Goal: Information Seeking & Learning: Check status

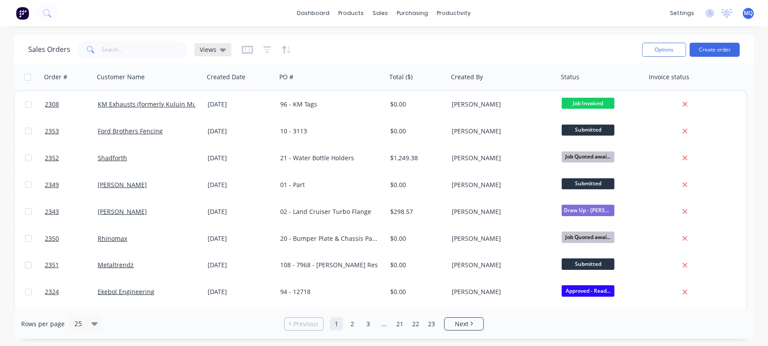
click at [206, 48] on span "Views" at bounding box center [208, 49] width 17 height 9
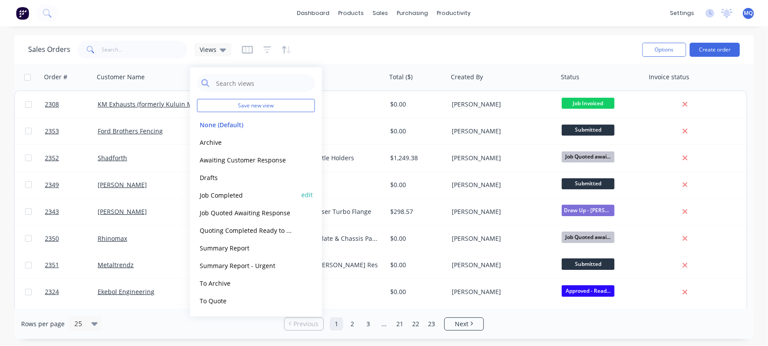
click at [254, 193] on button "Job Completed" at bounding box center [247, 195] width 100 height 10
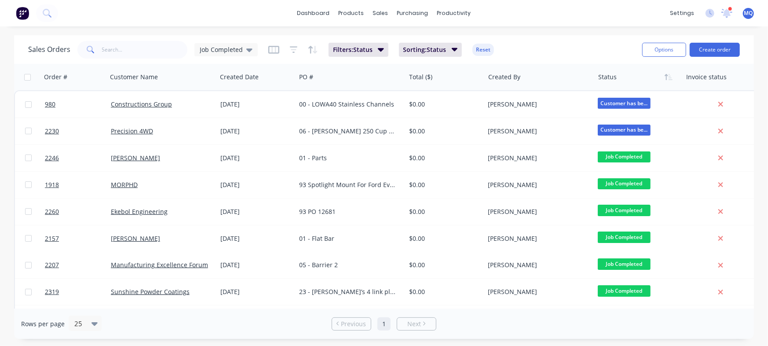
click at [534, 38] on div "Sales Orders Job Completed Filters: Status Sorting: Status Reset Options Create…" at bounding box center [384, 49] width 740 height 29
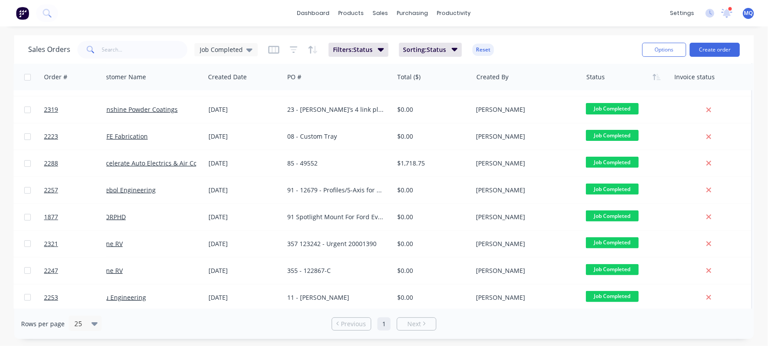
scroll to position [142, 16]
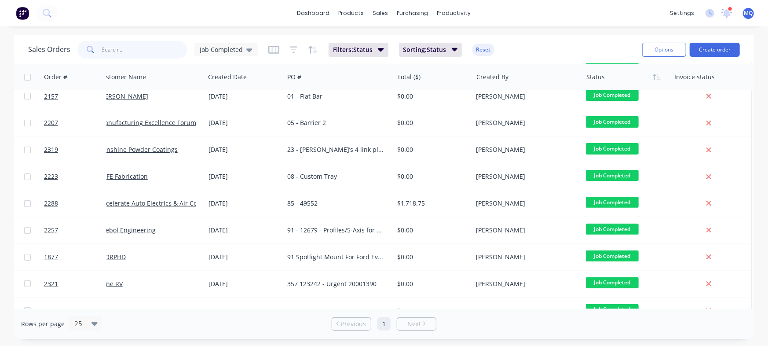
click at [146, 41] on input "text" at bounding box center [145, 50] width 86 height 18
type input "ekebol"
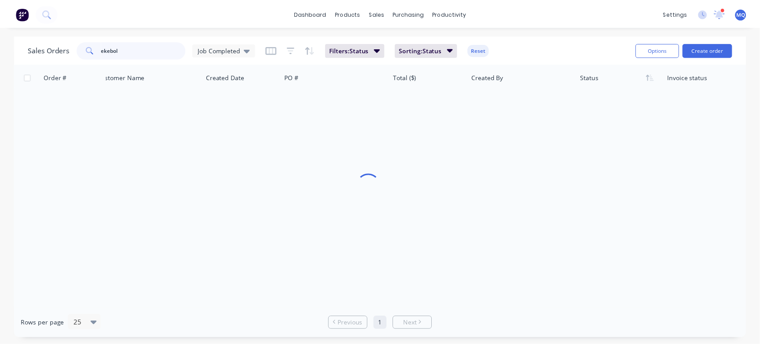
scroll to position [0, 11]
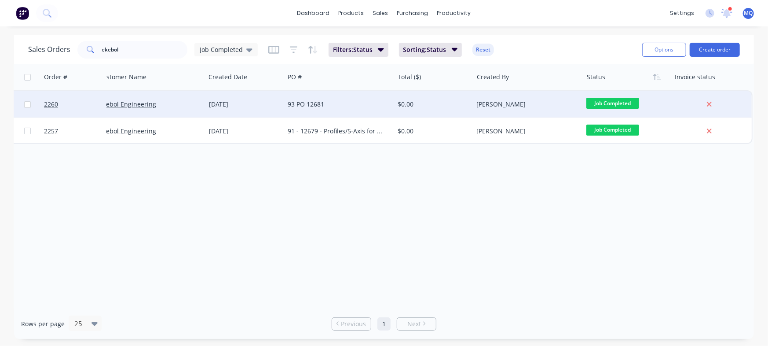
click at [213, 111] on div "[DATE]" at bounding box center [244, 104] width 79 height 26
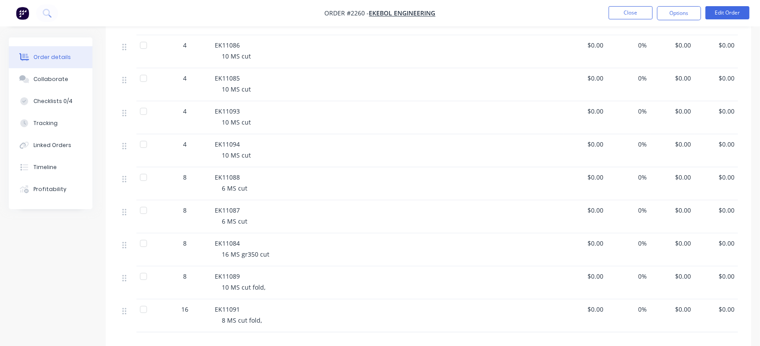
scroll to position [238, 0]
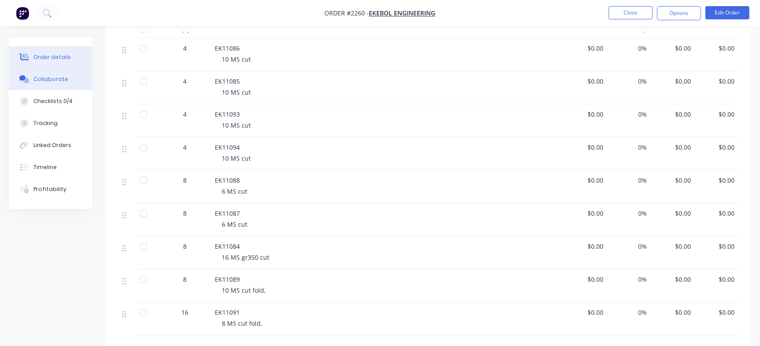
click at [79, 89] on button "Collaborate" at bounding box center [51, 79] width 84 height 22
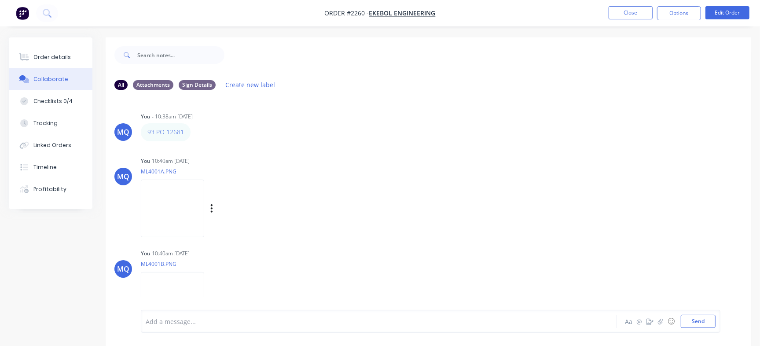
click at [302, 220] on div "Labels Download Delete" at bounding box center [221, 209] width 161 height 66
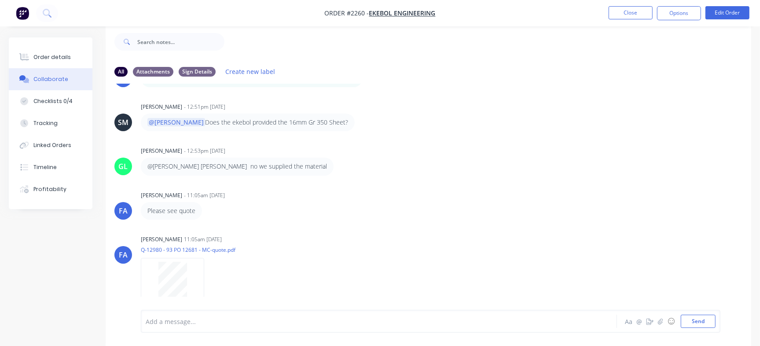
scroll to position [262, 0]
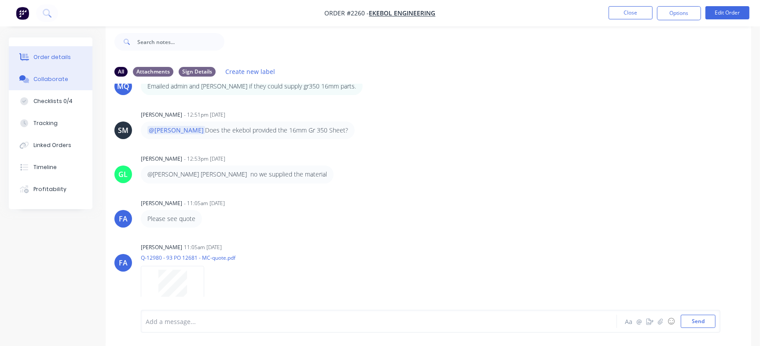
click at [51, 65] on button "Order details" at bounding box center [51, 57] width 84 height 22
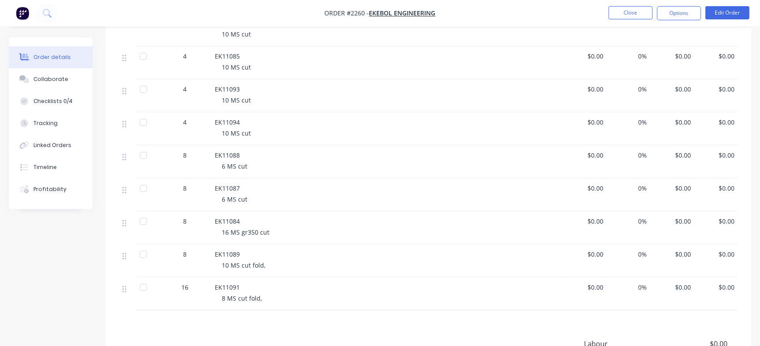
scroll to position [260, 0]
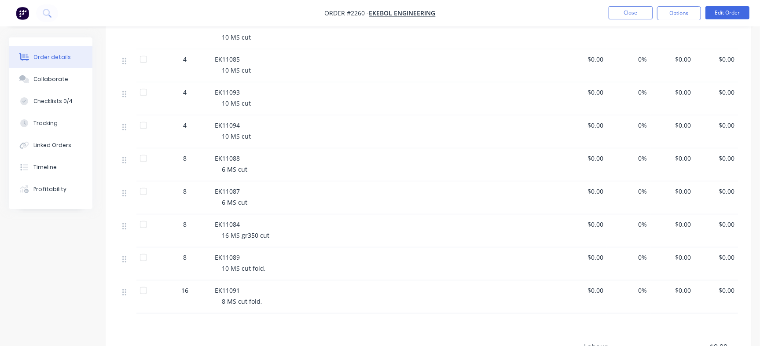
click at [237, 57] on span "EK11085" at bounding box center [227, 59] width 25 height 8
copy span "EK11085"
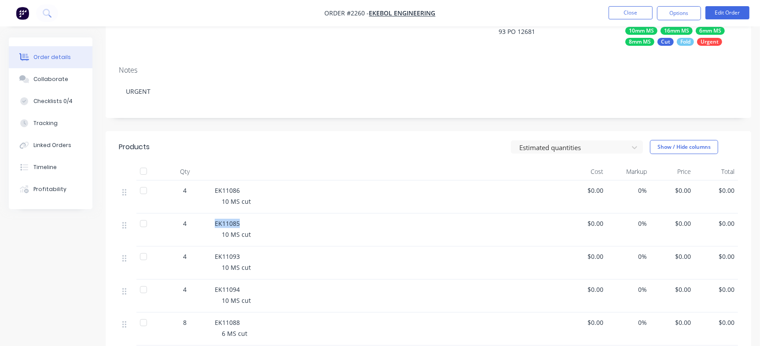
scroll to position [96, 0]
click at [524, 28] on div "93 PO 12681" at bounding box center [553, 32] width 110 height 12
copy div "12681"
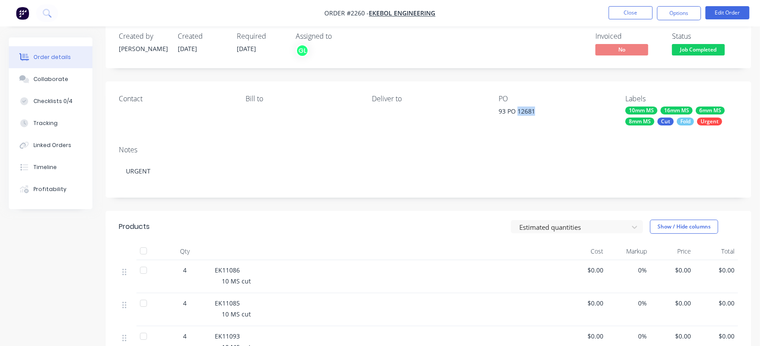
scroll to position [0, 0]
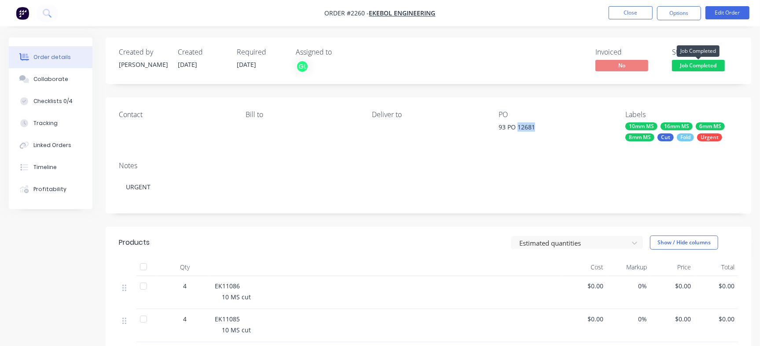
click at [701, 62] on span "Job Completed" at bounding box center [698, 65] width 53 height 11
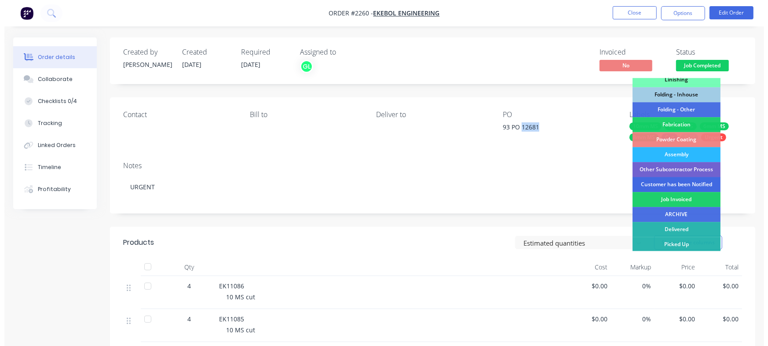
scroll to position [265, 0]
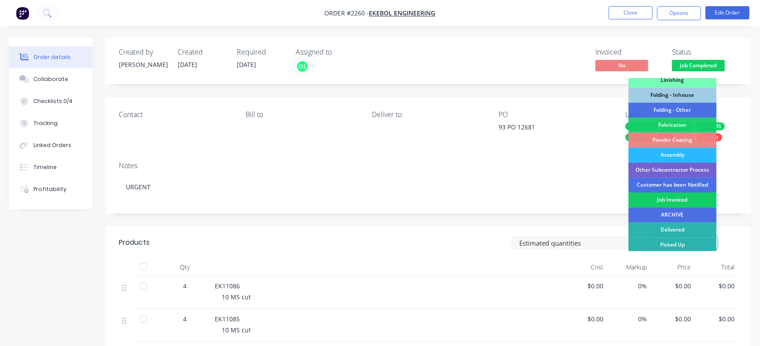
click at [651, 202] on div "Job Invoiced" at bounding box center [672, 199] width 88 height 15
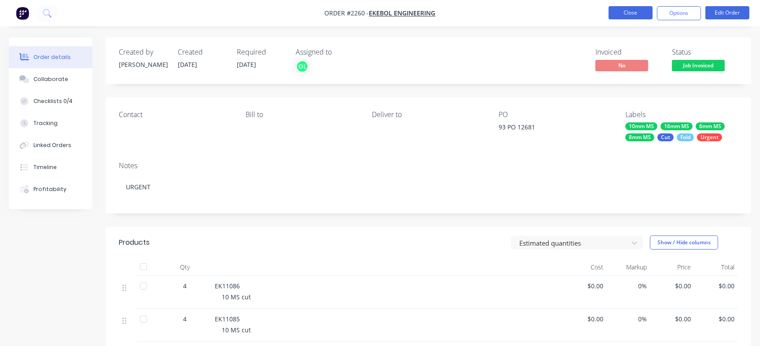
click at [641, 11] on button "Close" at bounding box center [630, 12] width 44 height 13
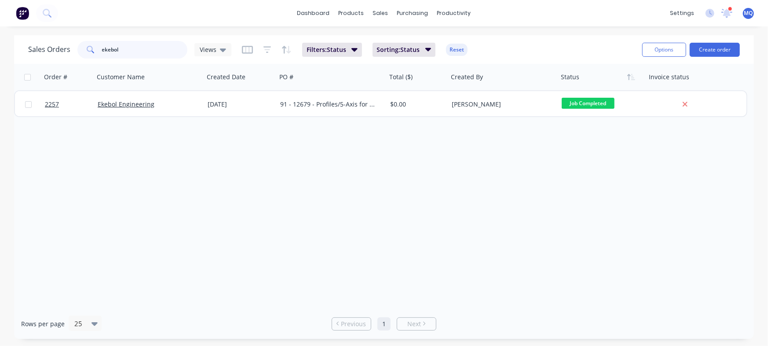
click at [152, 49] on input "ekebol" at bounding box center [145, 50] width 86 height 18
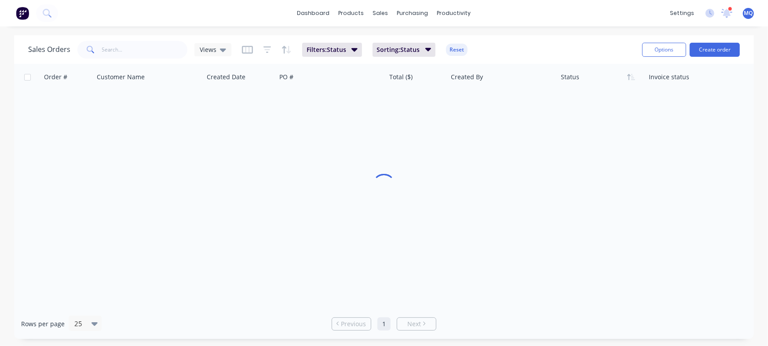
click at [271, 214] on div "Order # Customer Name Created Date PO # Total ($) Created By Status Invoice sta…" at bounding box center [384, 186] width 740 height 245
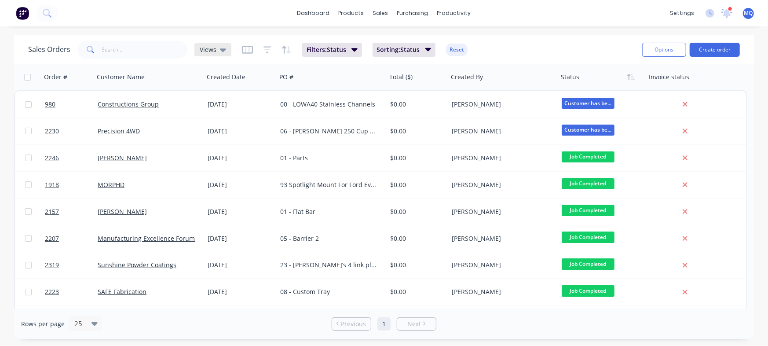
click at [223, 49] on icon at bounding box center [223, 50] width 6 height 4
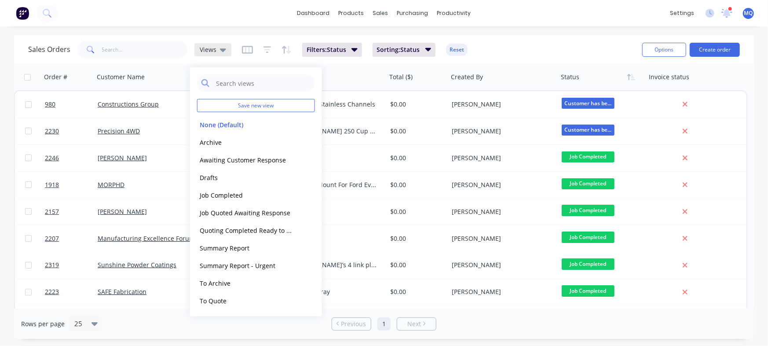
click at [202, 47] on span "Views" at bounding box center [208, 49] width 17 height 9
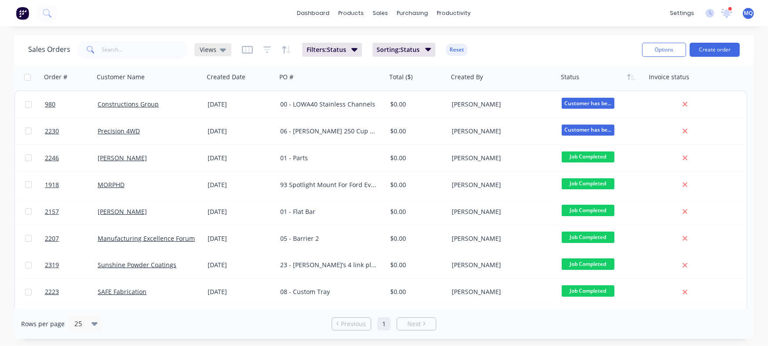
click at [202, 47] on span "Views" at bounding box center [208, 49] width 17 height 9
click at [260, 45] on div "Filters: Status Sorting: Status Reset" at bounding box center [355, 50] width 226 height 14
click at [268, 54] on button "button" at bounding box center [268, 50] width 8 height 14
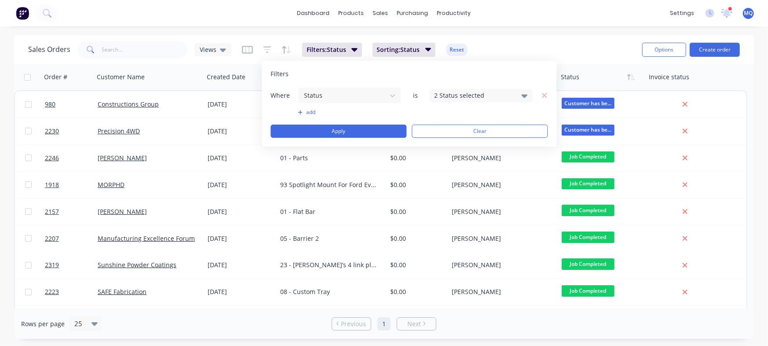
click at [481, 96] on div "2 Status selected" at bounding box center [474, 95] width 80 height 9
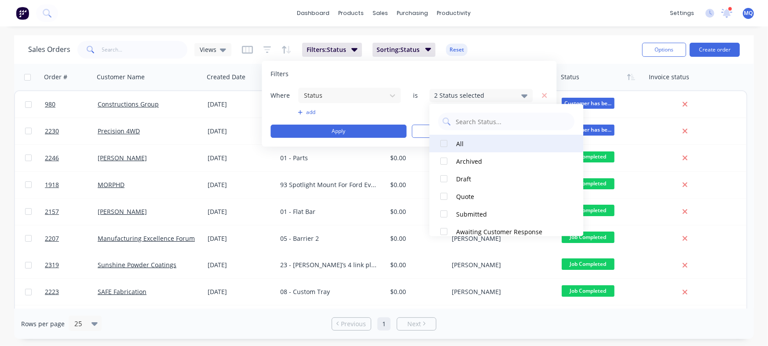
click at [446, 145] on div at bounding box center [444, 144] width 18 height 18
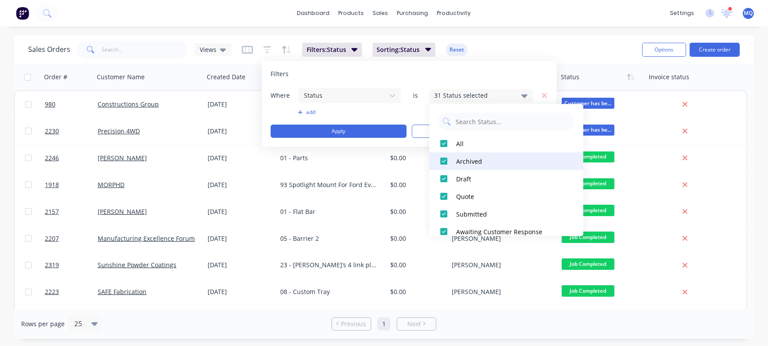
click at [445, 159] on div at bounding box center [444, 161] width 18 height 18
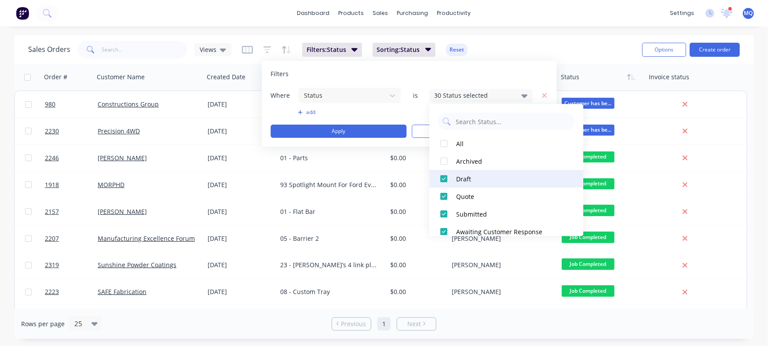
click at [442, 178] on div at bounding box center [444, 179] width 18 height 18
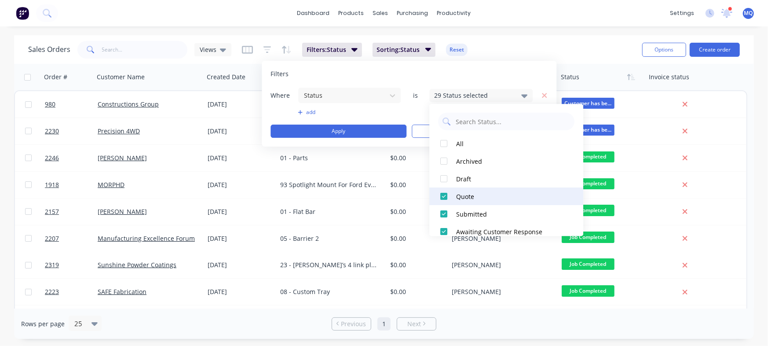
click at [443, 194] on div at bounding box center [444, 196] width 18 height 18
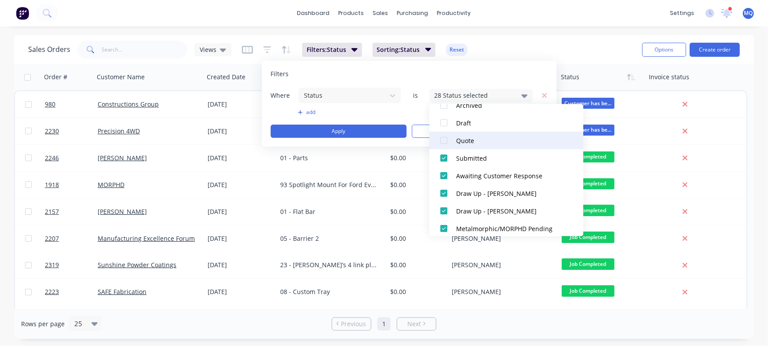
scroll to position [55, 0]
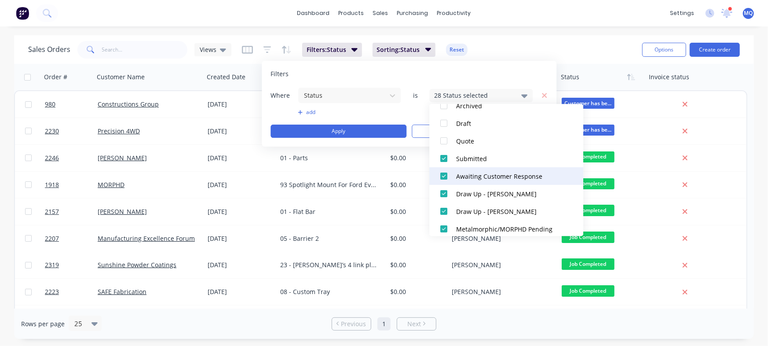
click at [445, 178] on div at bounding box center [444, 176] width 18 height 18
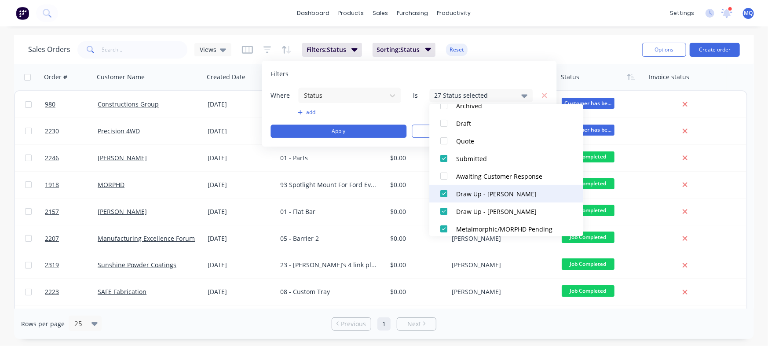
click at [442, 190] on div at bounding box center [444, 194] width 18 height 18
click at [449, 192] on div at bounding box center [444, 194] width 18 height 18
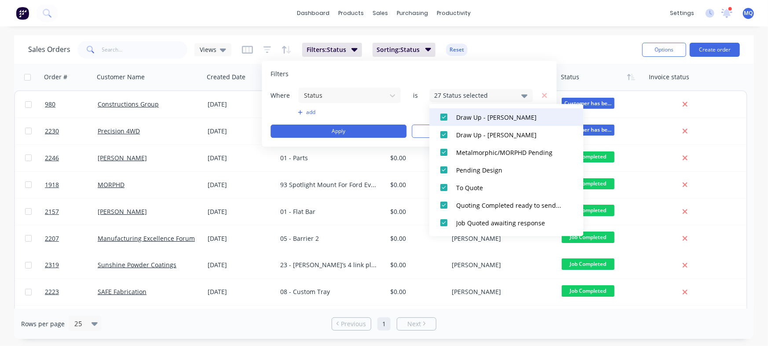
scroll to position [136, 0]
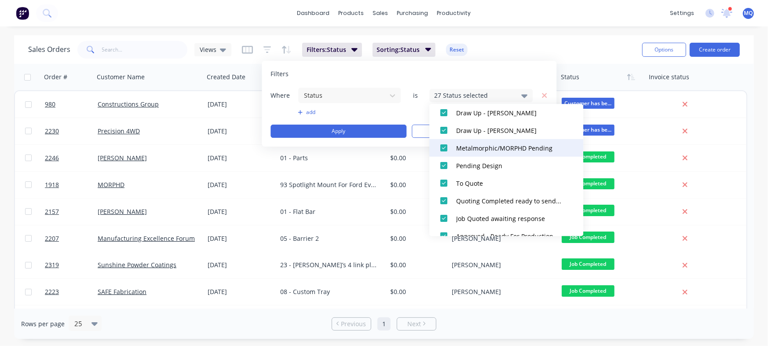
click at [444, 150] on div at bounding box center [444, 148] width 18 height 18
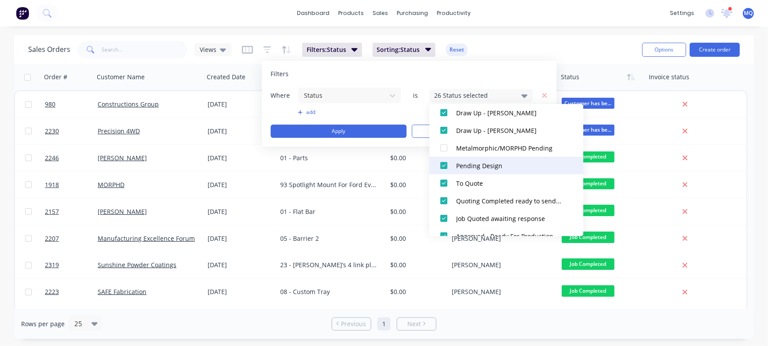
click at [444, 163] on div at bounding box center [444, 166] width 18 height 18
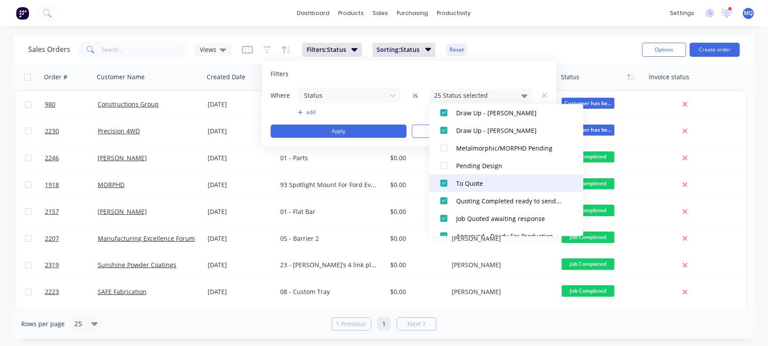
click at [444, 179] on div at bounding box center [444, 183] width 18 height 18
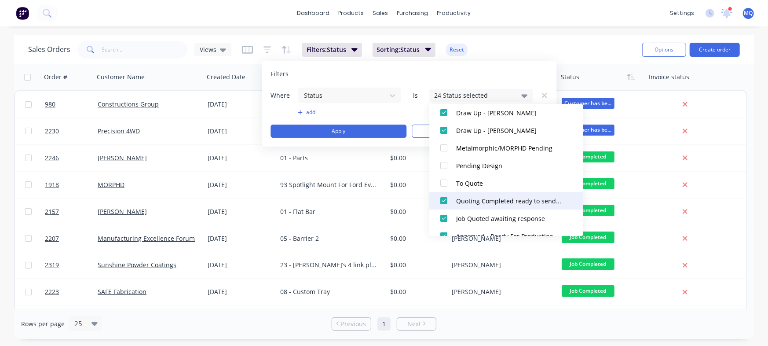
click at [442, 195] on div at bounding box center [444, 201] width 18 height 18
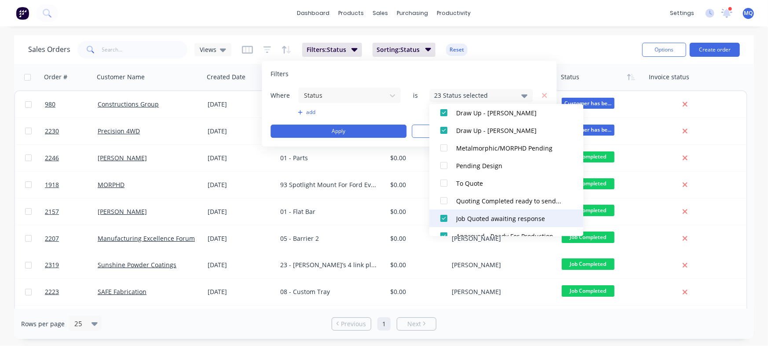
click at [442, 214] on div at bounding box center [444, 218] width 18 height 18
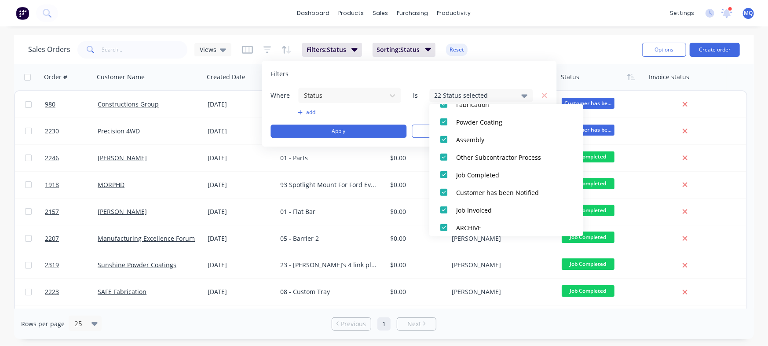
scroll to position [466, 0]
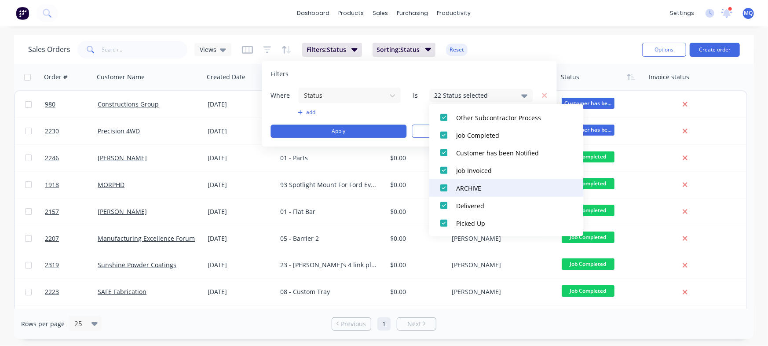
click at [445, 189] on div at bounding box center [444, 188] width 18 height 18
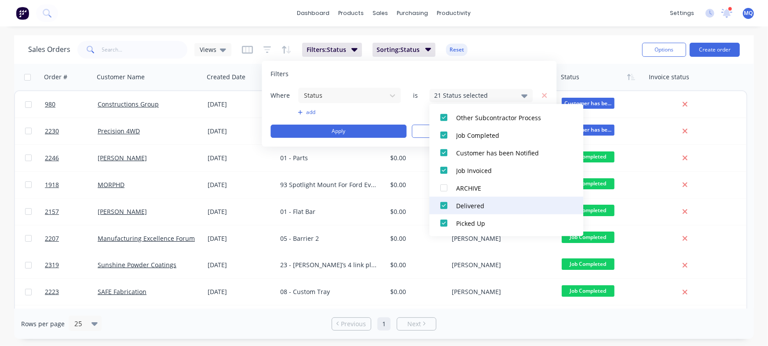
click at [444, 202] on div at bounding box center [444, 205] width 18 height 18
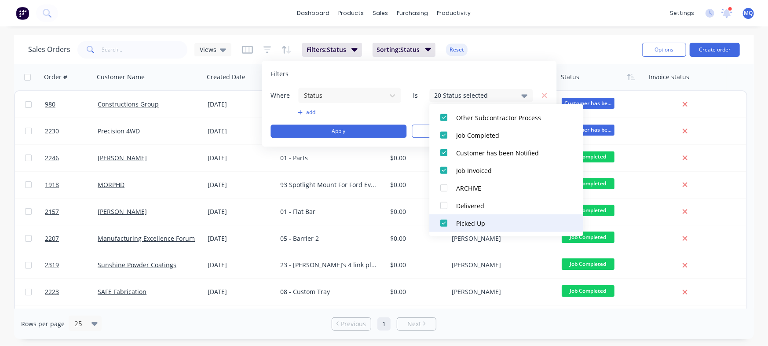
click at [443, 221] on div at bounding box center [444, 223] width 18 height 18
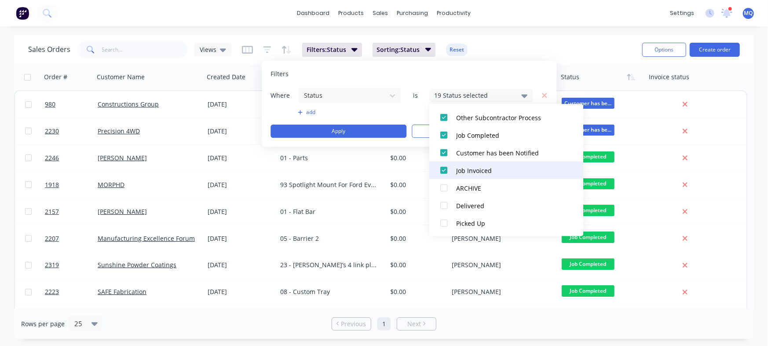
click at [444, 170] on div at bounding box center [444, 170] width 18 height 18
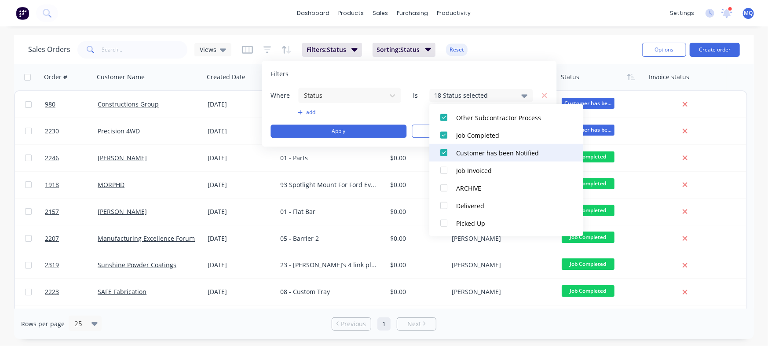
click at [446, 149] on div at bounding box center [444, 152] width 18 height 18
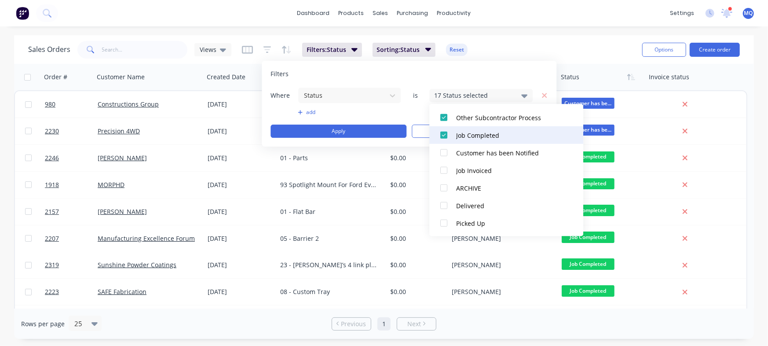
click at [449, 129] on div at bounding box center [444, 135] width 18 height 18
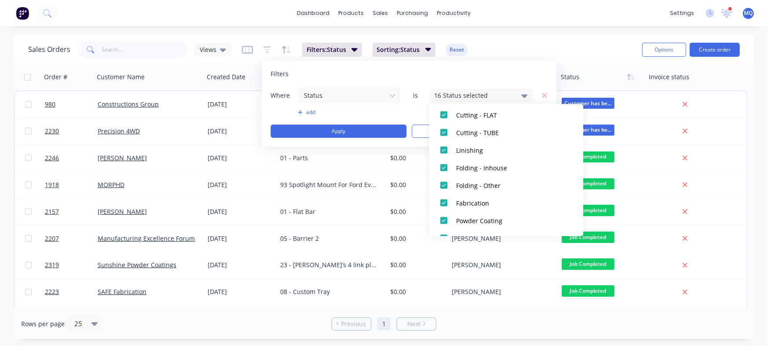
scroll to position [328, 0]
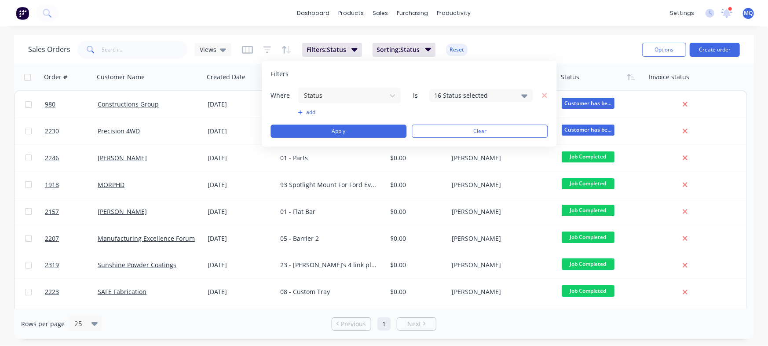
click at [519, 66] on div "Filters Where Status is 16 Status selected add Apply Clear" at bounding box center [409, 104] width 295 height 86
click at [362, 135] on button "Apply" at bounding box center [339, 130] width 136 height 13
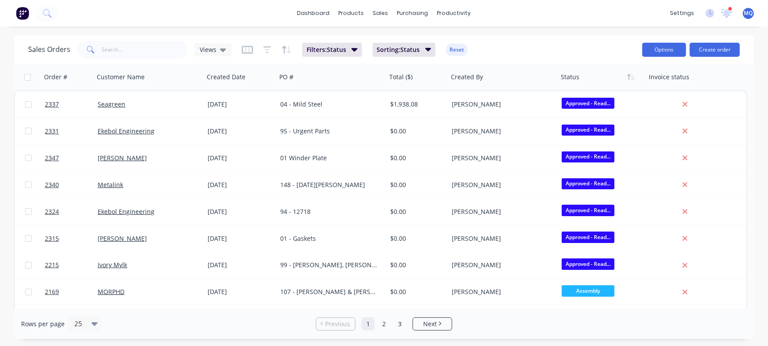
click at [666, 54] on button "Options" at bounding box center [664, 50] width 44 height 14
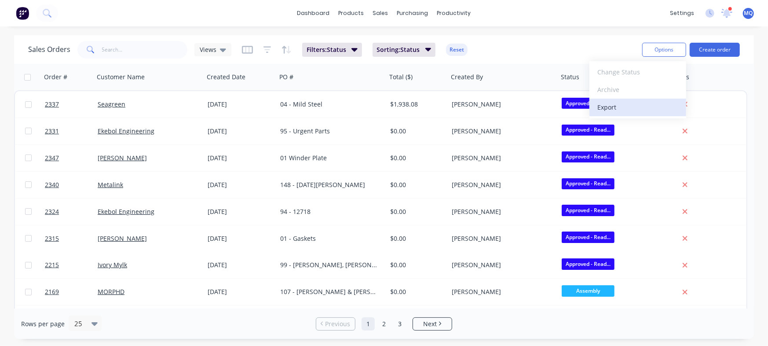
click at [607, 108] on div "Export" at bounding box center [637, 107] width 81 height 13
click at [763, 36] on div "Sales Orders Views Filters: Status Sorting: Status Reset Options Create order O…" at bounding box center [384, 187] width 768 height 304
click at [726, 14] on icon at bounding box center [727, 11] width 8 height 7
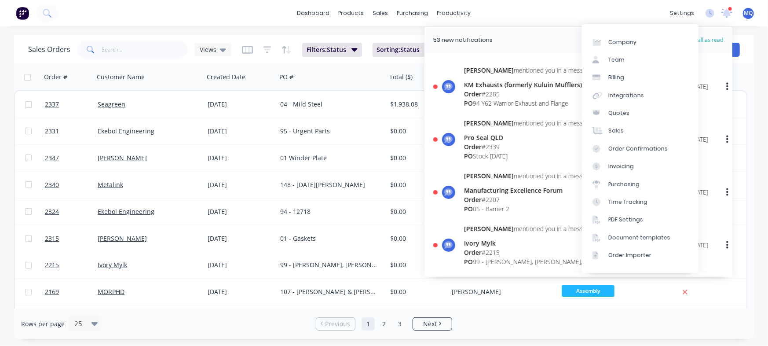
click at [602, 10] on div "dashboard products sales purchasing productivity dashboard products Product Cat…" at bounding box center [384, 13] width 768 height 26
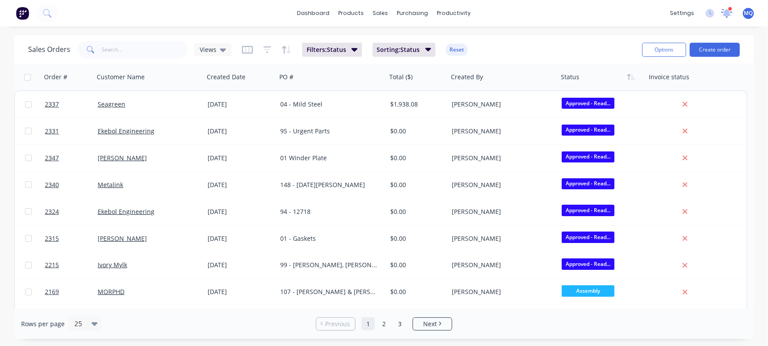
click at [729, 14] on icon at bounding box center [727, 12] width 8 height 8
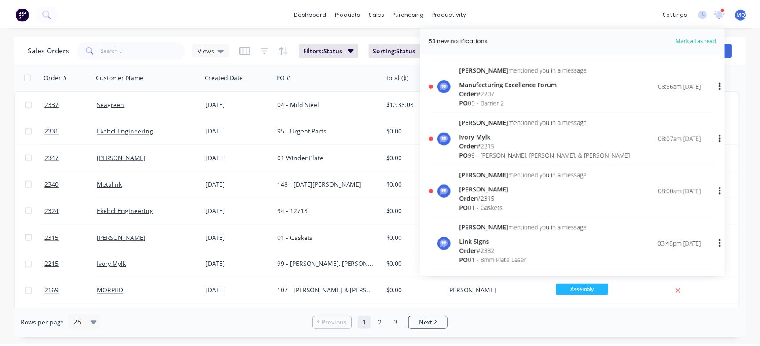
scroll to position [103, 0]
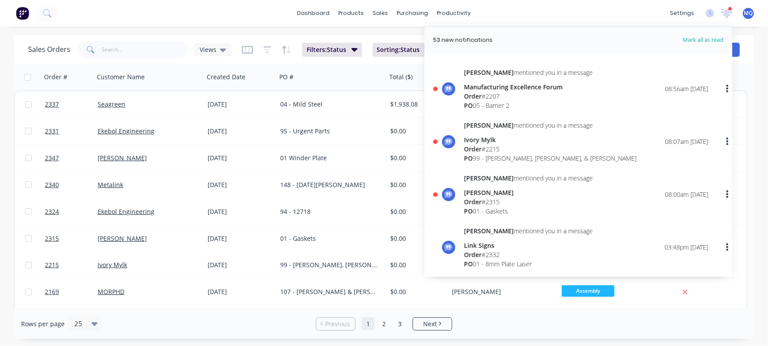
click at [492, 104] on div "PO 05 - Barrier 2" at bounding box center [528, 105] width 129 height 9
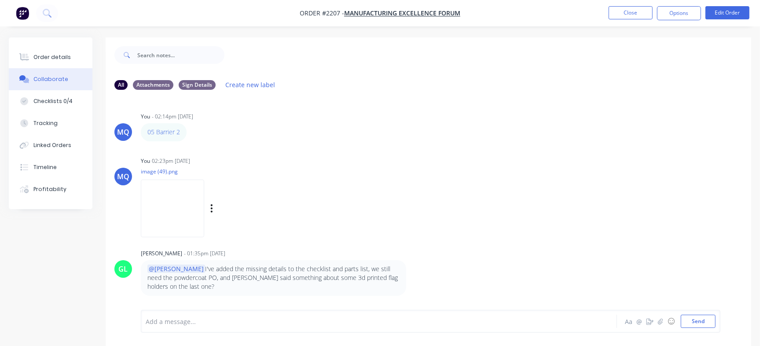
scroll to position [3, 0]
click at [307, 199] on div "Labels Download Delete" at bounding box center [257, 205] width 99 height 13
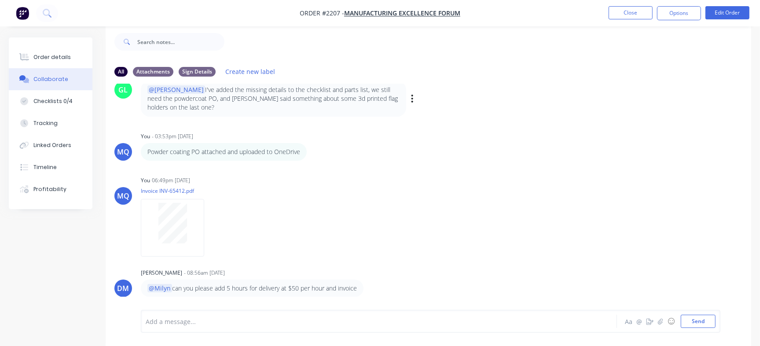
scroll to position [0, 0]
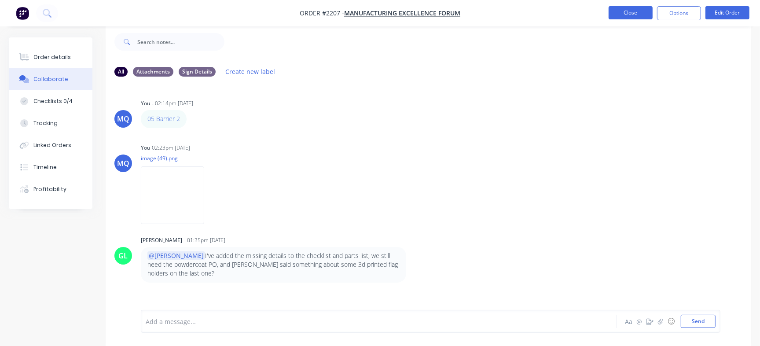
click at [625, 12] on button "Close" at bounding box center [630, 12] width 44 height 13
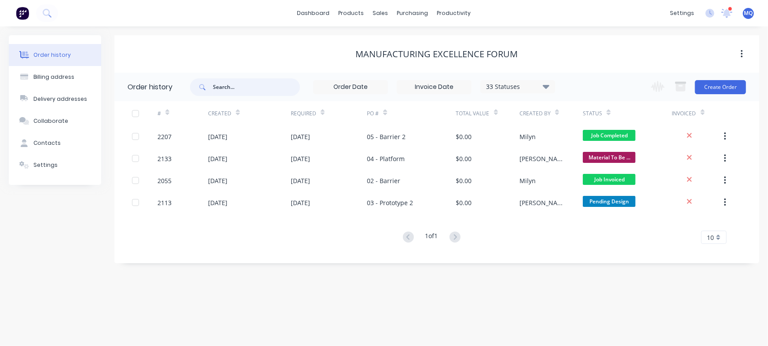
paste input "31 - Order 2498"
click at [231, 86] on input "text" at bounding box center [256, 87] width 87 height 18
type input "31 - Order 2498"
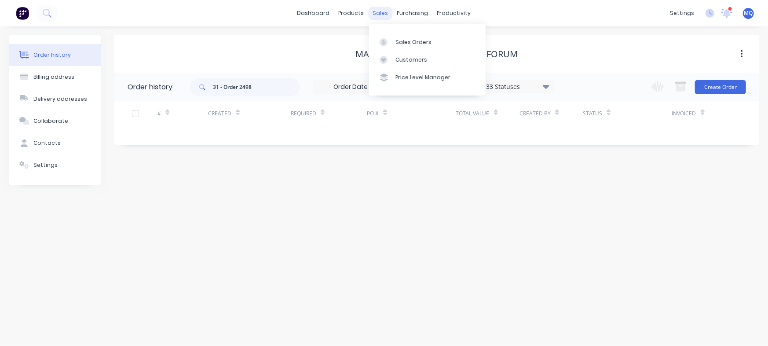
click at [386, 15] on div "sales" at bounding box center [381, 13] width 24 height 13
click at [399, 42] on div "Sales Orders" at bounding box center [413, 42] width 36 height 8
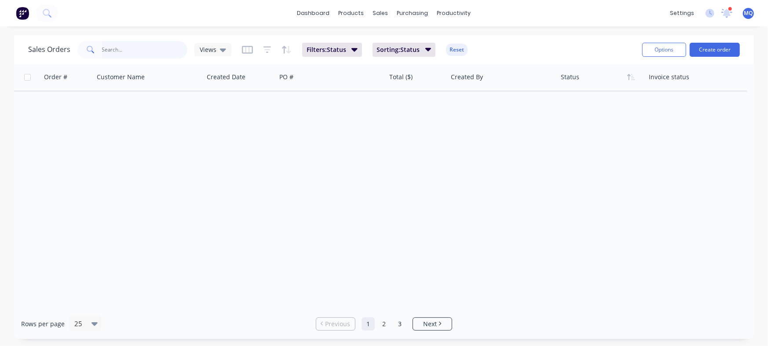
click at [148, 52] on input "text" at bounding box center [145, 50] width 86 height 18
paste input "31 - Order 2498"
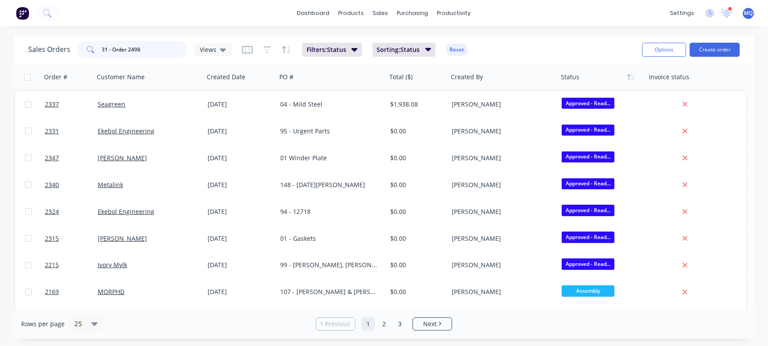
type input "31 - Order 2498"
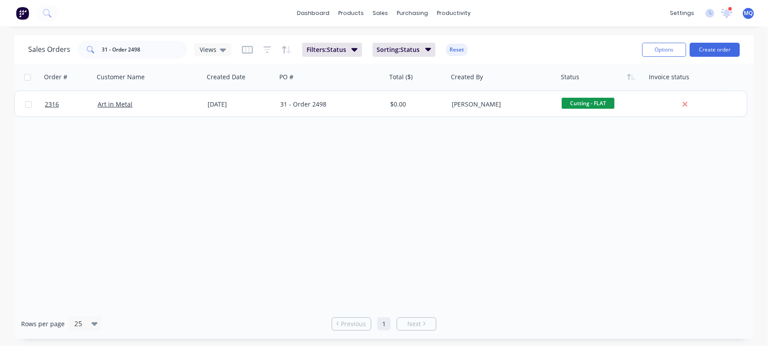
click at [268, 117] on div "2316 Art in Metal [DATE] 31 - Order 2498 $0.00 [PERSON_NAME] Cutting - FLAT" at bounding box center [380, 103] width 733 height 27
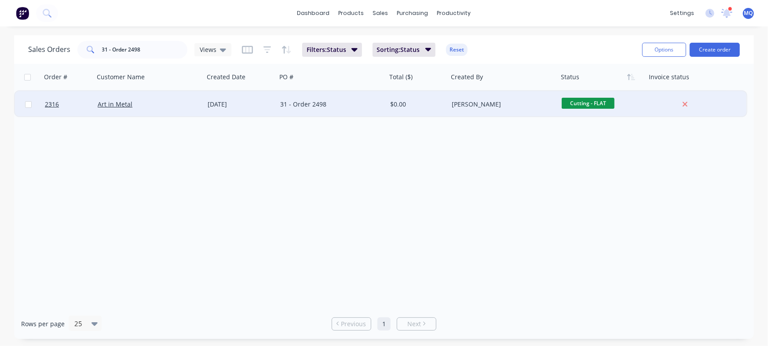
click at [307, 106] on div "31 - Order 2498" at bounding box center [329, 104] width 98 height 9
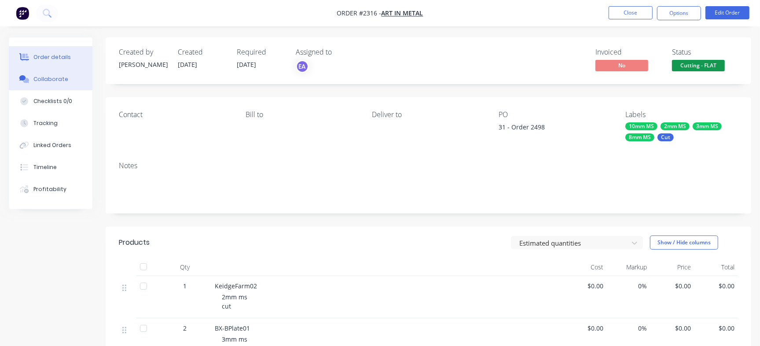
click at [68, 75] on button "Collaborate" at bounding box center [51, 79] width 84 height 22
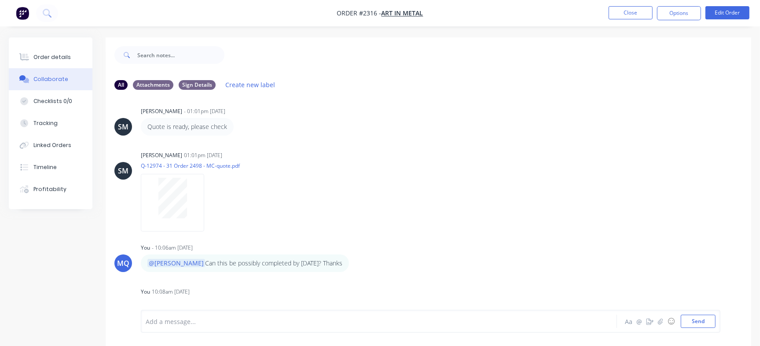
scroll to position [143, 0]
click at [630, 11] on button "Close" at bounding box center [630, 12] width 44 height 13
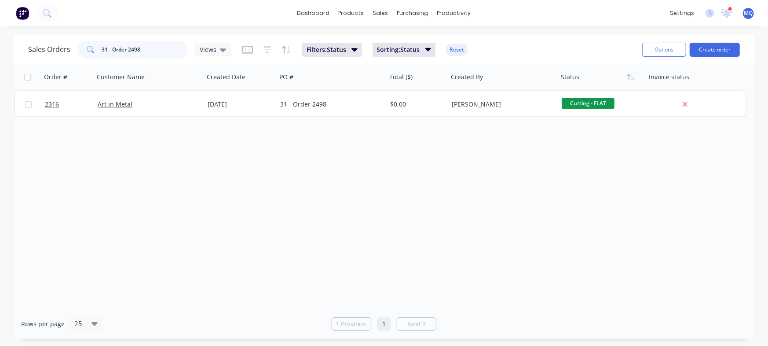
click at [163, 49] on input "31 - Order 2498" at bounding box center [145, 50] width 86 height 18
paste input "1271"
type input "12718"
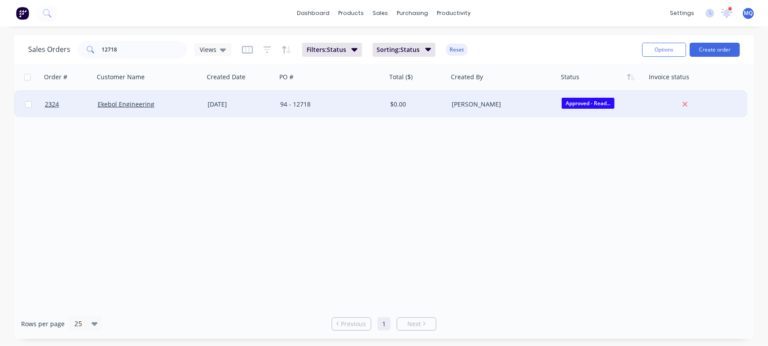
click at [308, 102] on div "94 - 12718" at bounding box center [329, 104] width 98 height 9
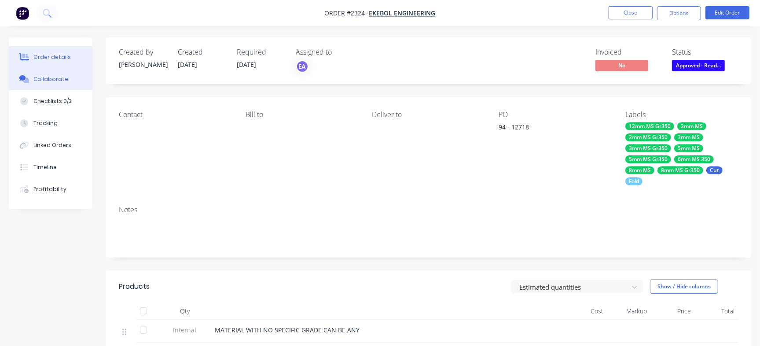
click at [80, 83] on button "Collaborate" at bounding box center [51, 79] width 84 height 22
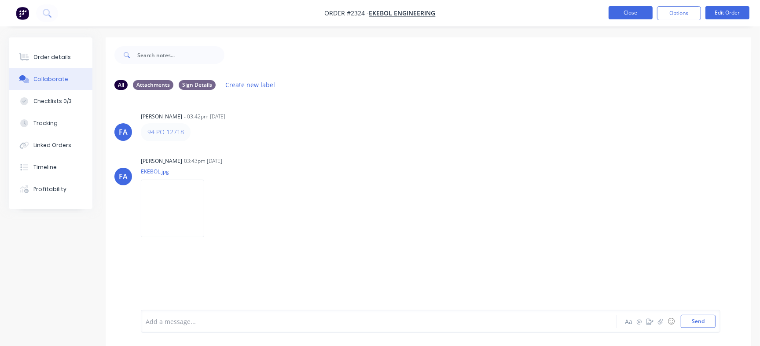
click at [636, 10] on button "Close" at bounding box center [630, 12] width 44 height 13
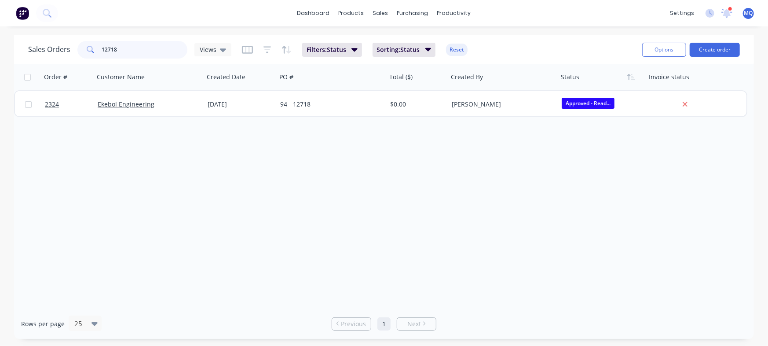
click at [145, 52] on input "12718" at bounding box center [145, 50] width 86 height 18
paste input "3 - 29 Commercial Rd"
type input "[STREET_ADDRESS]"
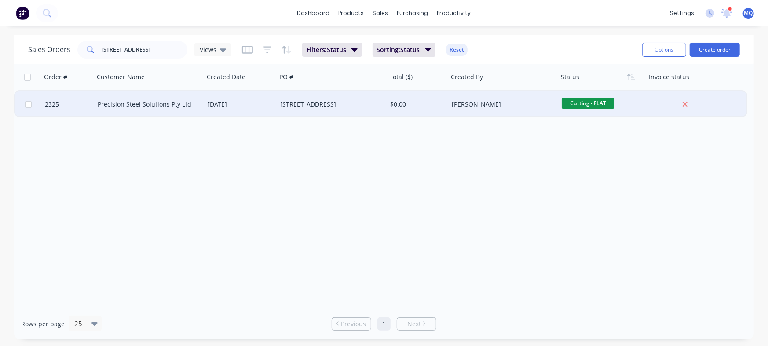
click at [321, 101] on div "[STREET_ADDRESS]" at bounding box center [329, 104] width 98 height 9
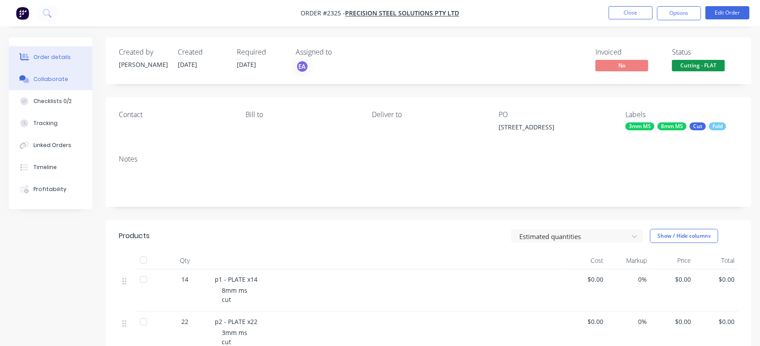
click at [64, 77] on div "Collaborate" at bounding box center [50, 79] width 35 height 8
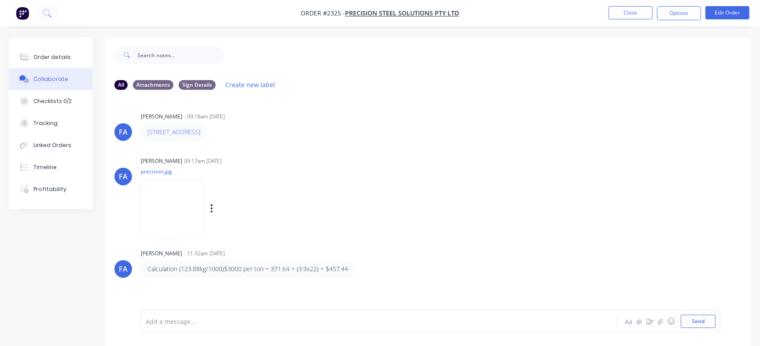
scroll to position [13, 0]
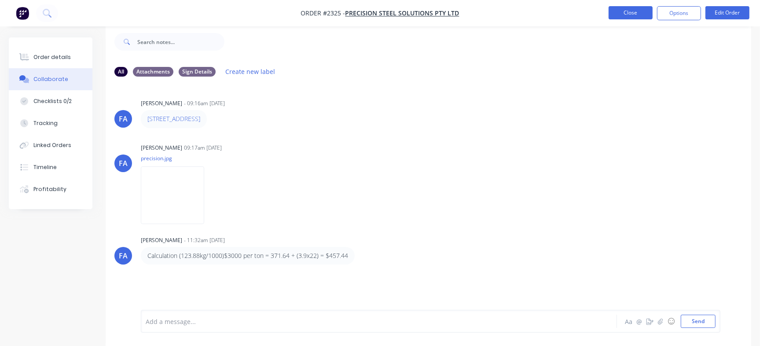
click at [630, 11] on button "Close" at bounding box center [630, 12] width 44 height 13
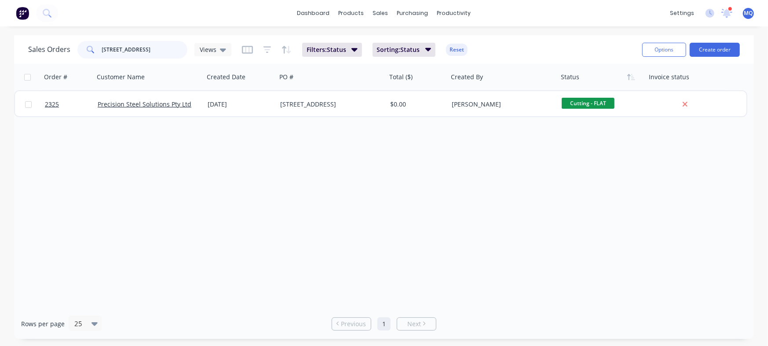
click at [167, 52] on input "[STREET_ADDRESS]" at bounding box center [145, 50] width 86 height 18
paste input "48 - [DATE][PERSON_NAME]"
type input "148 - [DATE][PERSON_NAME]"
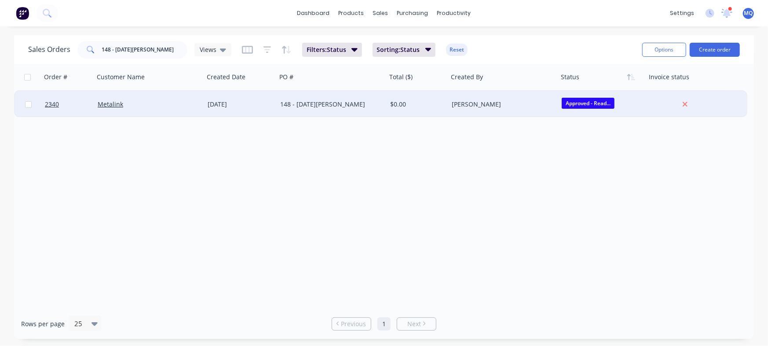
click at [278, 104] on div "148 - [DATE][PERSON_NAME]" at bounding box center [332, 104] width 110 height 26
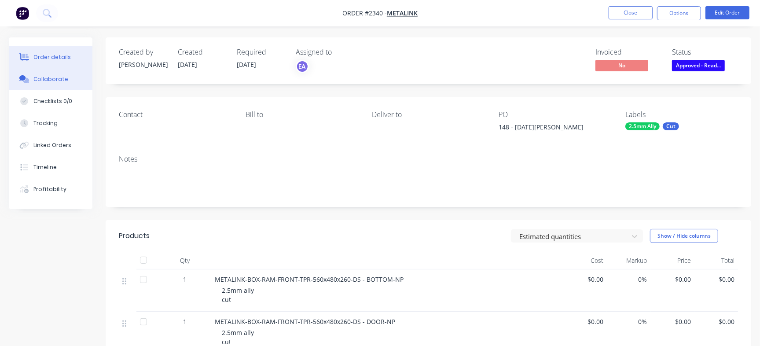
click at [59, 81] on div "Collaborate" at bounding box center [50, 79] width 35 height 8
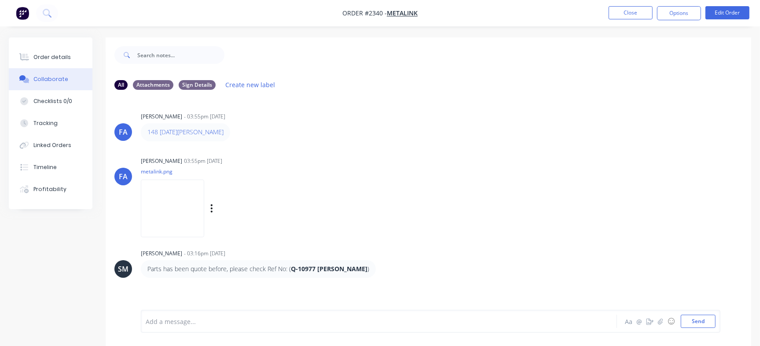
click at [196, 197] on img at bounding box center [172, 208] width 63 height 58
click at [622, 13] on button "Close" at bounding box center [630, 12] width 44 height 13
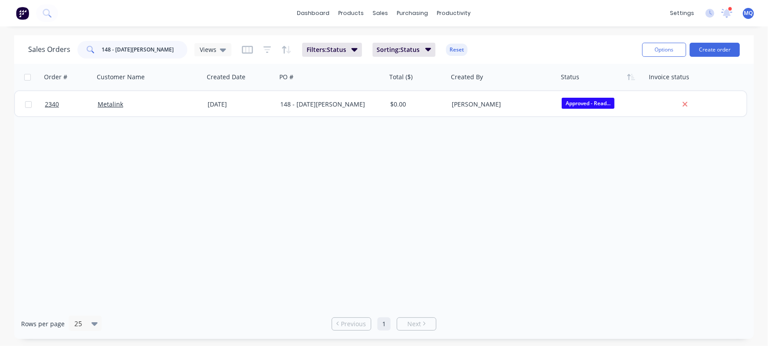
click at [163, 51] on input "148 - [DATE][PERSON_NAME]" at bounding box center [145, 50] width 86 height 18
paste input "9 - Metalink"
type input "149 - Metalink"
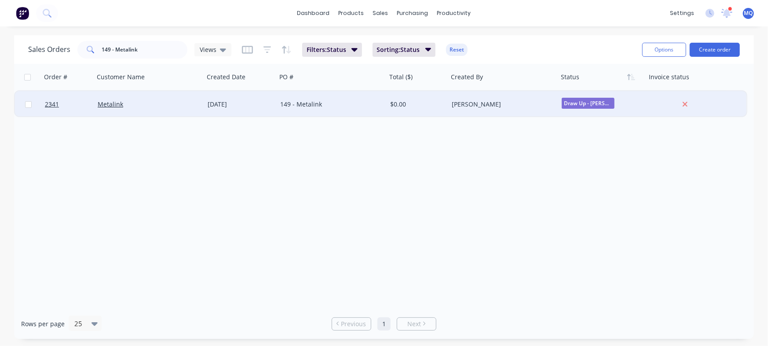
click at [277, 111] on div "149 - Metalink" at bounding box center [332, 104] width 110 height 26
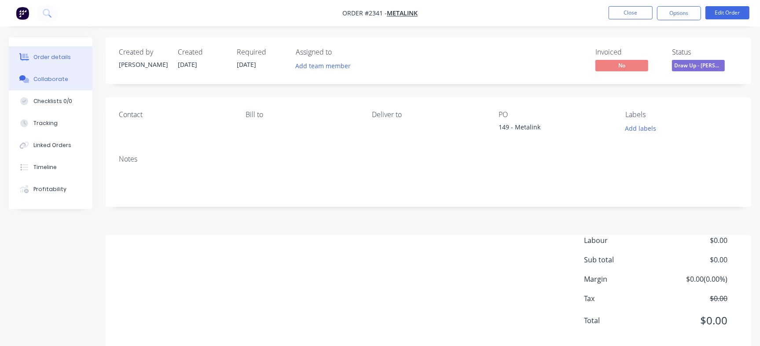
click at [75, 72] on button "Collaborate" at bounding box center [51, 79] width 84 height 22
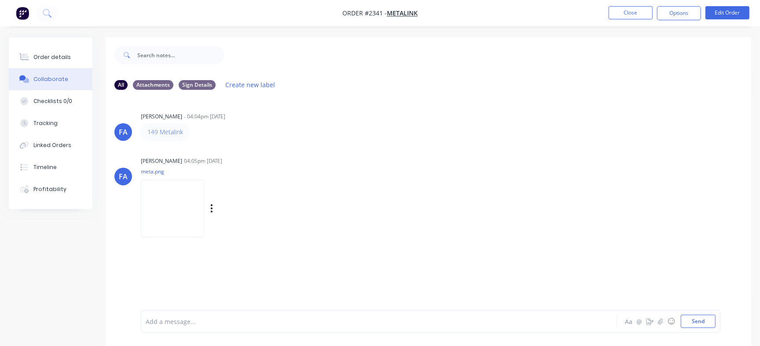
click at [199, 195] on img at bounding box center [172, 208] width 63 height 58
click at [628, 10] on button "Close" at bounding box center [630, 12] width 44 height 13
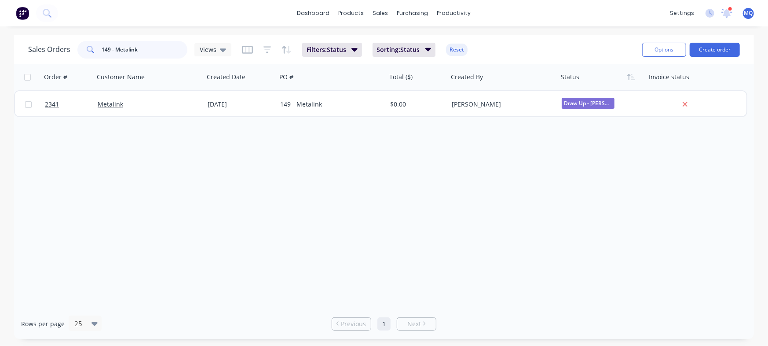
click at [143, 55] on input "149 - Metalink" at bounding box center [145, 50] width 86 height 18
paste input "231 - MM250922-TBR900"
type input "231 - MM250922-TBR900"
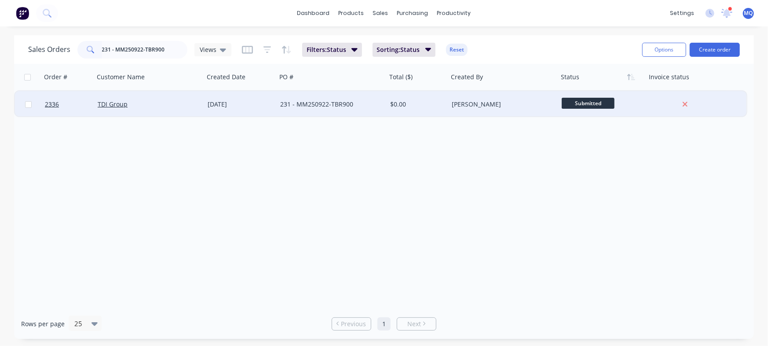
click at [335, 104] on div "231 - MM250922-TBR900" at bounding box center [329, 104] width 98 height 9
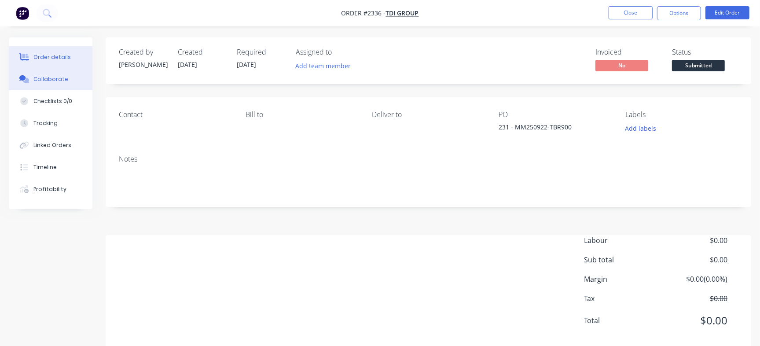
click at [69, 77] on button "Collaborate" at bounding box center [51, 79] width 84 height 22
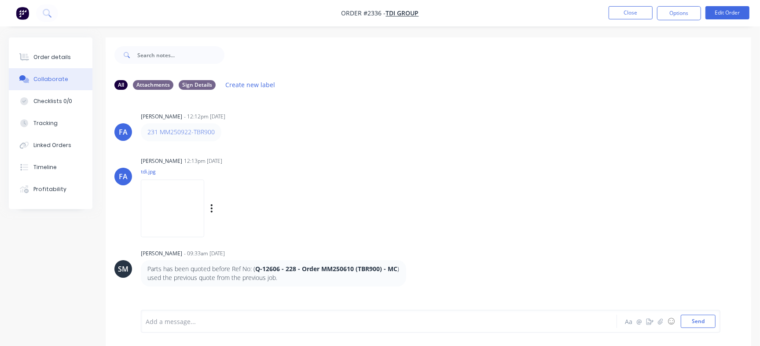
scroll to position [13, 0]
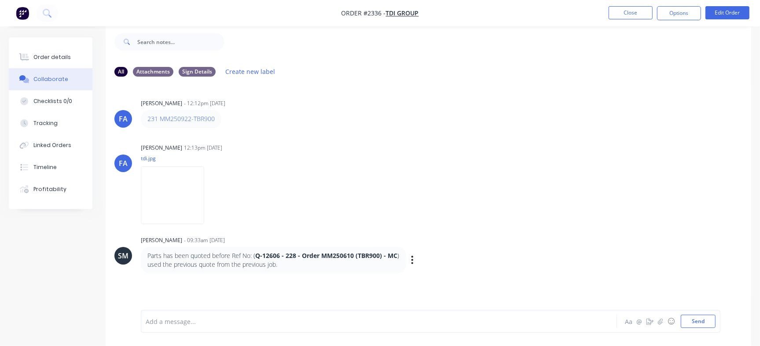
click at [337, 257] on strong "Q-12606 - 228 - Order MM250610 (TBR900) - MC" at bounding box center [326, 255] width 142 height 8
copy strong "MM250610"
click at [51, 58] on div "Order details" at bounding box center [51, 57] width 37 height 8
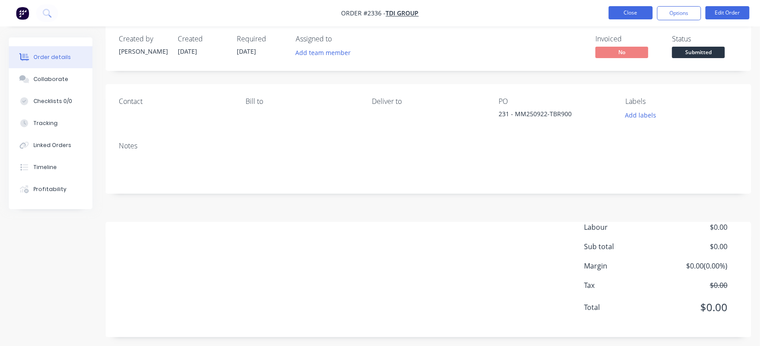
click at [625, 16] on button "Close" at bounding box center [630, 12] width 44 height 13
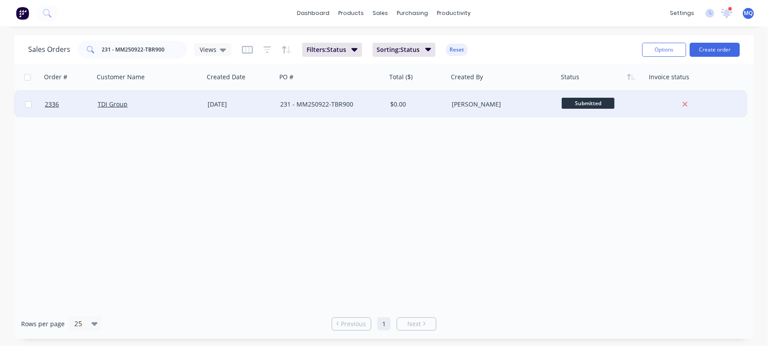
click at [314, 104] on div "231 - MM250922-TBR900" at bounding box center [329, 104] width 98 height 9
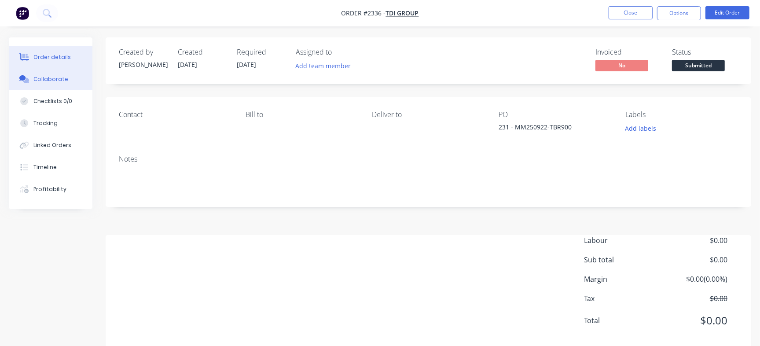
click at [71, 81] on button "Collaborate" at bounding box center [51, 79] width 84 height 22
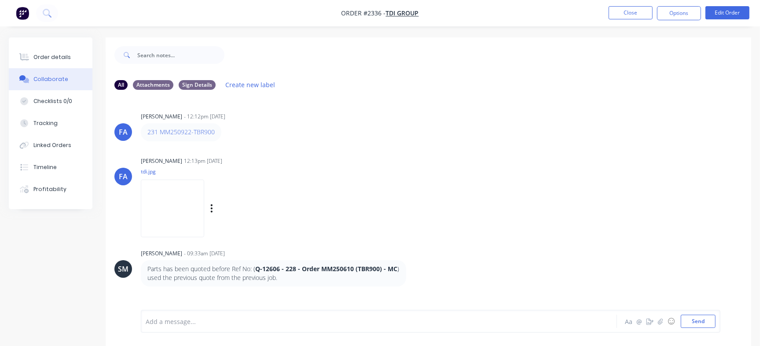
scroll to position [13, 0]
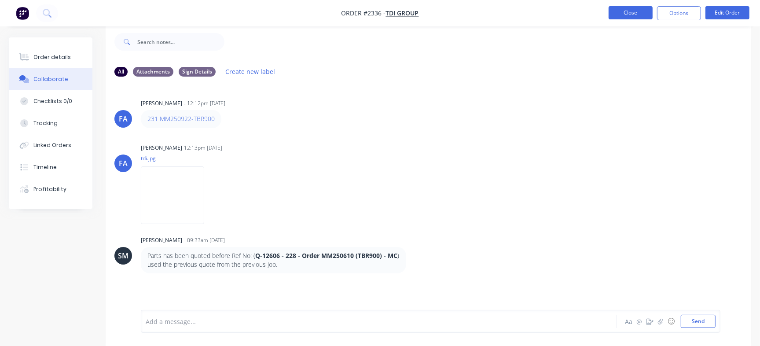
click at [642, 18] on button "Close" at bounding box center [630, 12] width 44 height 13
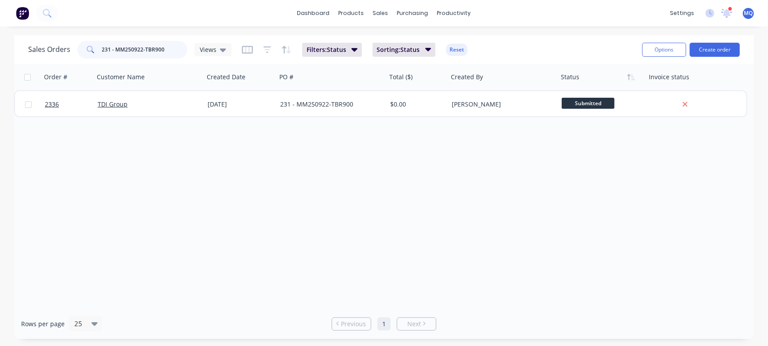
click at [145, 50] on input "231 - MM250922-TBR900" at bounding box center [145, 50] width 86 height 18
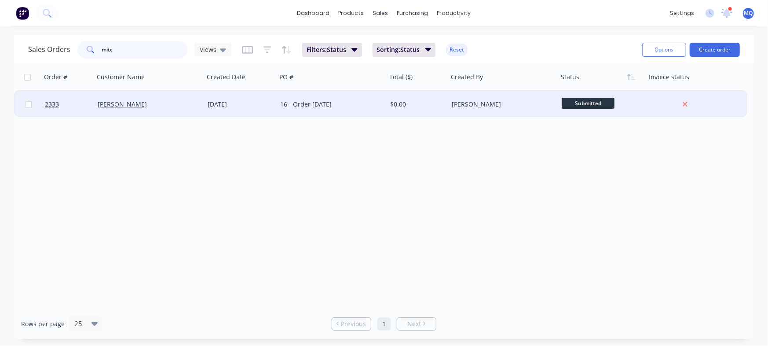
type input "mitc"
click at [321, 104] on div "16 - Order [DATE]" at bounding box center [329, 104] width 98 height 9
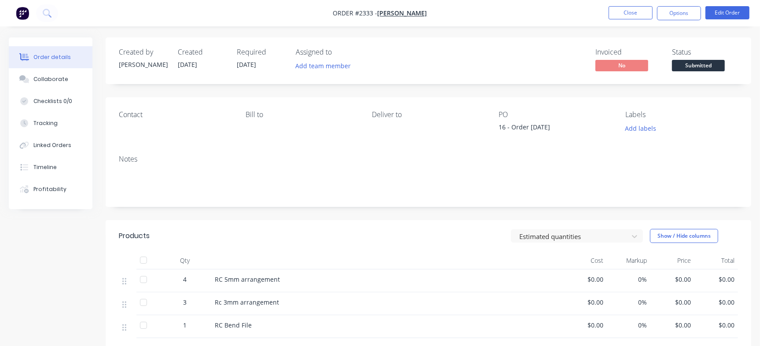
drag, startPoint x: 321, startPoint y: 103, endPoint x: 286, endPoint y: 97, distance: 35.8
click at [286, 97] on div "Contact [PERSON_NAME] to Deliver to PO 16 - Order [DATE] Labels Add labels" at bounding box center [428, 122] width 645 height 51
click at [635, 7] on button "Close" at bounding box center [630, 12] width 44 height 13
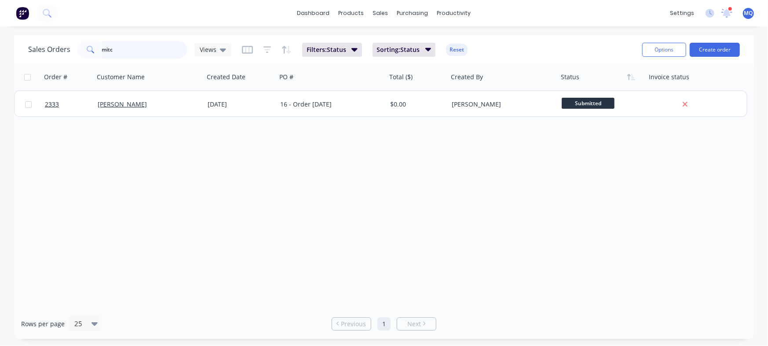
click at [139, 51] on input "mitc" at bounding box center [145, 50] width 86 height 18
paste input "01 Winder Plate"
type input "01 Winder Plate"
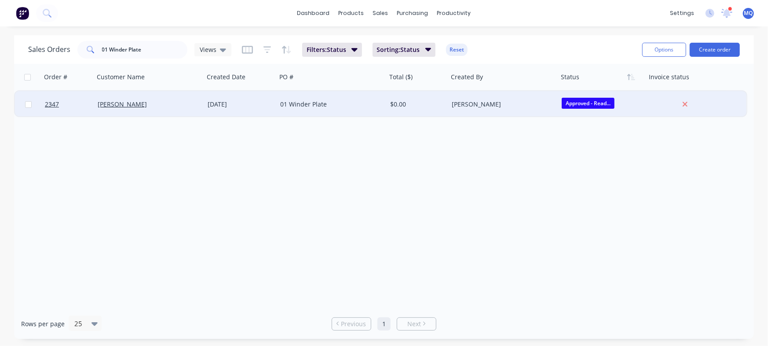
click at [265, 109] on div "[DATE]" at bounding box center [240, 104] width 73 height 26
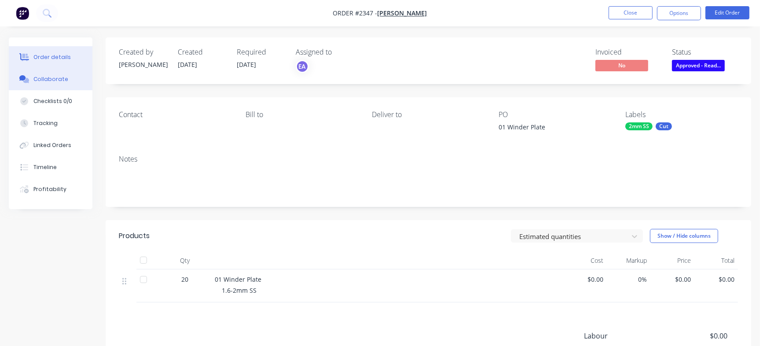
click at [48, 81] on div "Collaborate" at bounding box center [50, 79] width 35 height 8
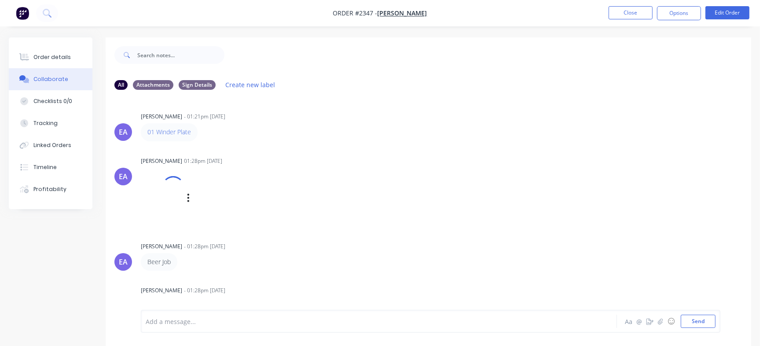
scroll to position [4, 0]
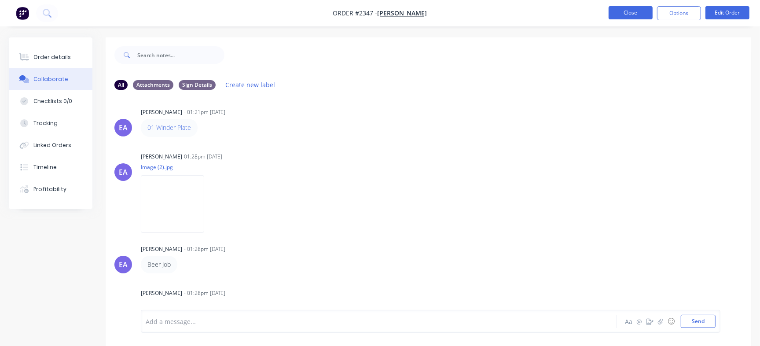
click at [638, 13] on button "Close" at bounding box center [630, 12] width 44 height 13
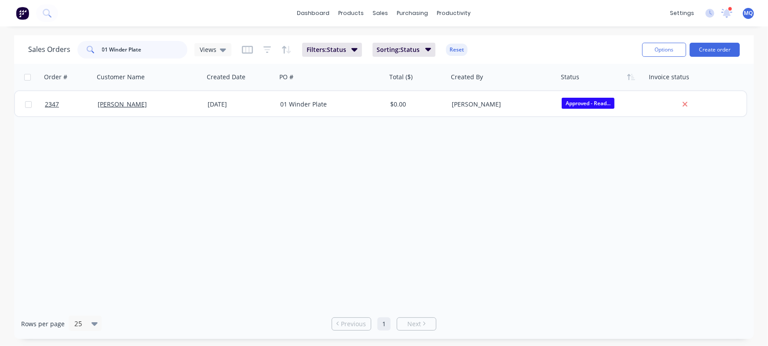
click at [149, 47] on input "01 Winder Plate" at bounding box center [145, 50] width 86 height 18
paste input "3113"
type input "3113"
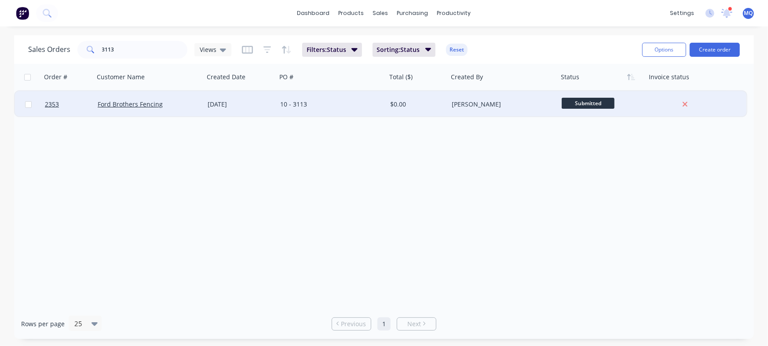
click at [337, 108] on div "10 - 3113" at bounding box center [329, 104] width 98 height 9
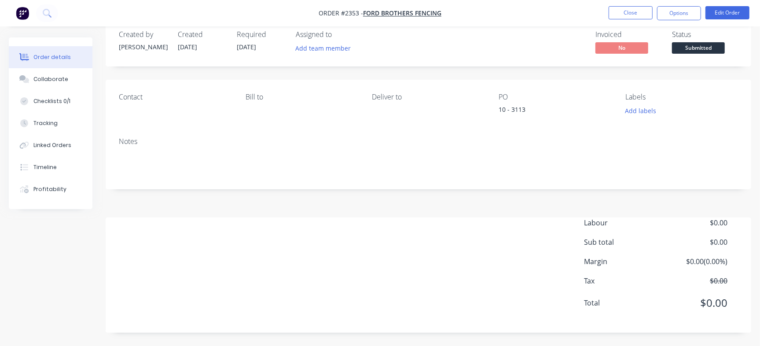
scroll to position [16, 0]
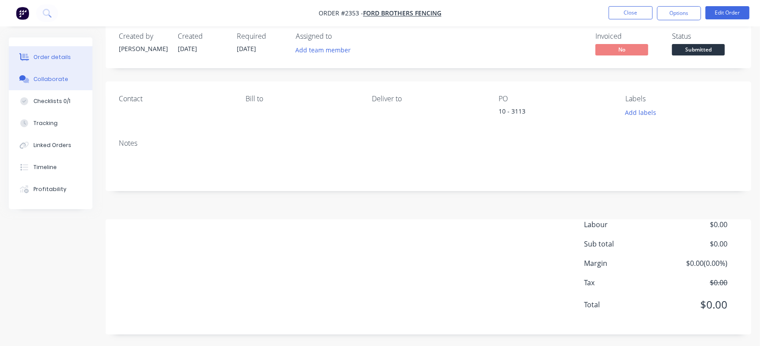
click at [34, 74] on button "Collaborate" at bounding box center [51, 79] width 84 height 22
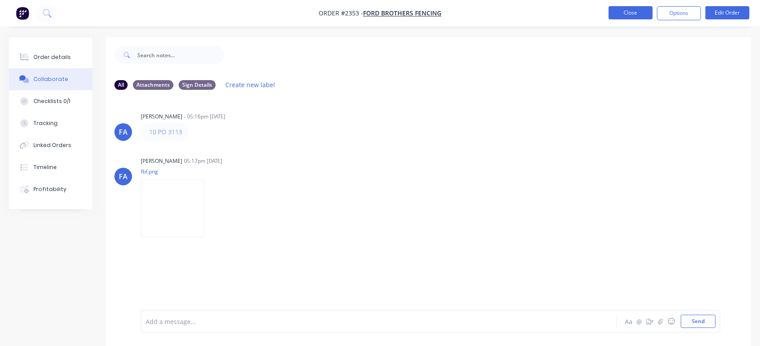
click at [638, 11] on button "Close" at bounding box center [630, 12] width 44 height 13
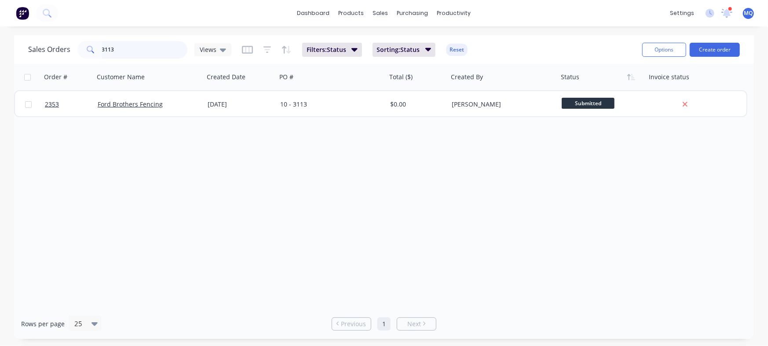
click at [168, 50] on input "3113" at bounding box center [145, 50] width 86 height 18
type input "123220"
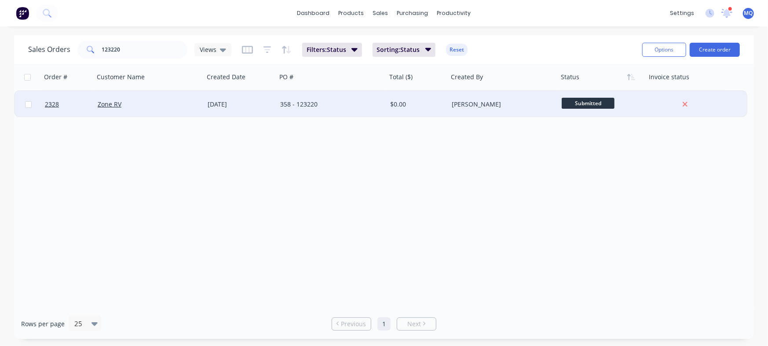
click at [216, 103] on div "[DATE]" at bounding box center [241, 104] width 66 height 9
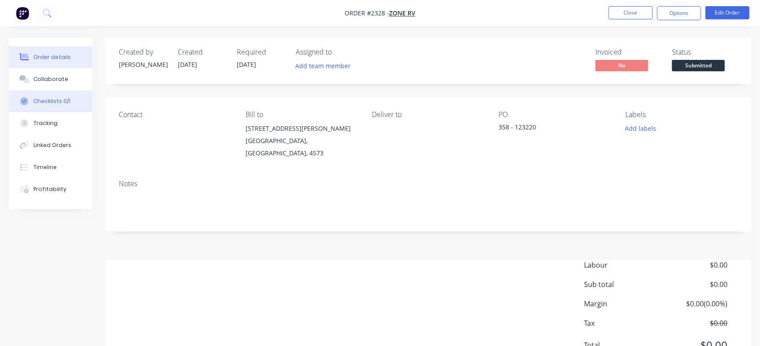
click at [79, 106] on button "Checklists 0/1" at bounding box center [51, 101] width 84 height 22
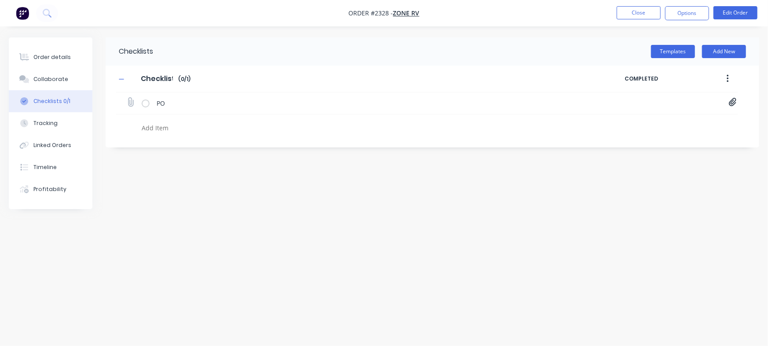
click at [732, 99] on icon at bounding box center [732, 102] width 7 height 8
click at [636, 118] on link "PO-123220.pdf" at bounding box center [662, 121] width 103 height 9
